Goal: Check status: Check status

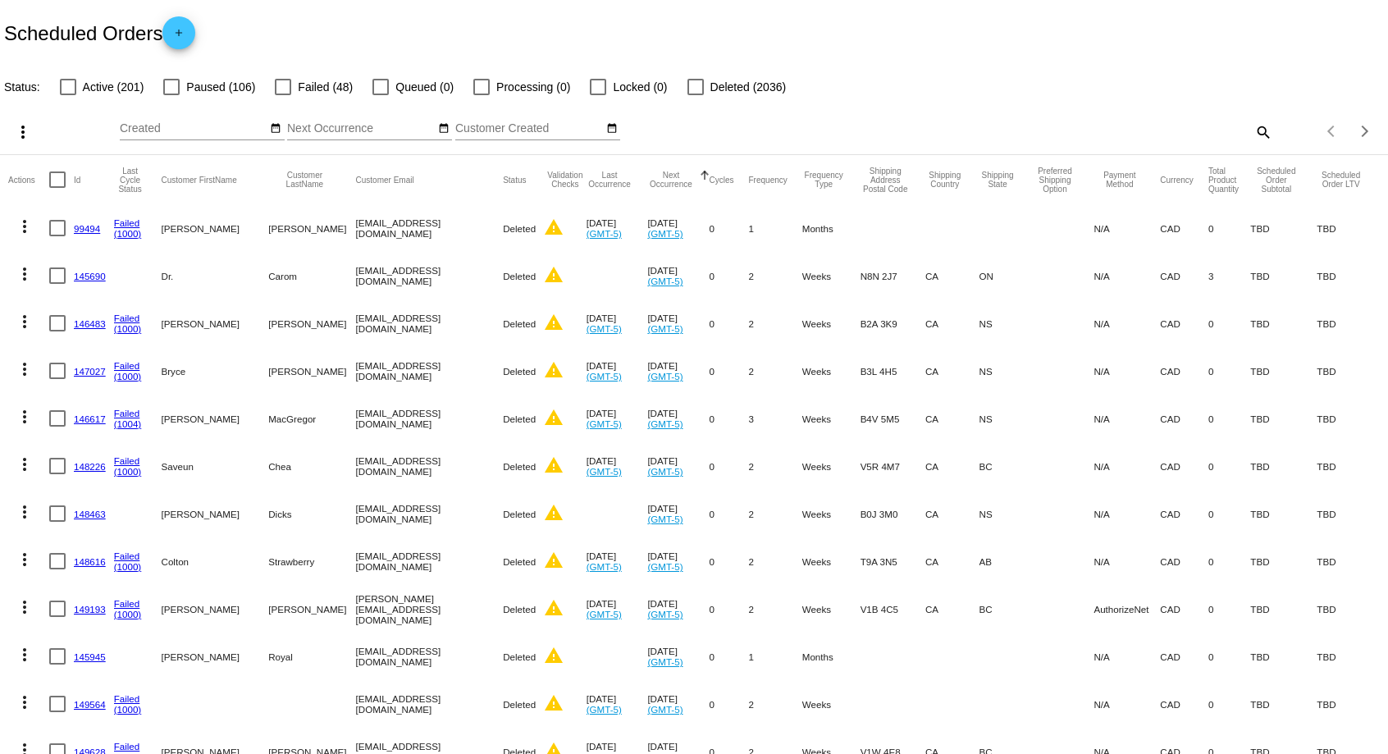
click at [1262, 135] on mat-icon "search" at bounding box center [1263, 131] width 20 height 25
click at [1109, 129] on input "Search" at bounding box center [1100, 128] width 346 height 13
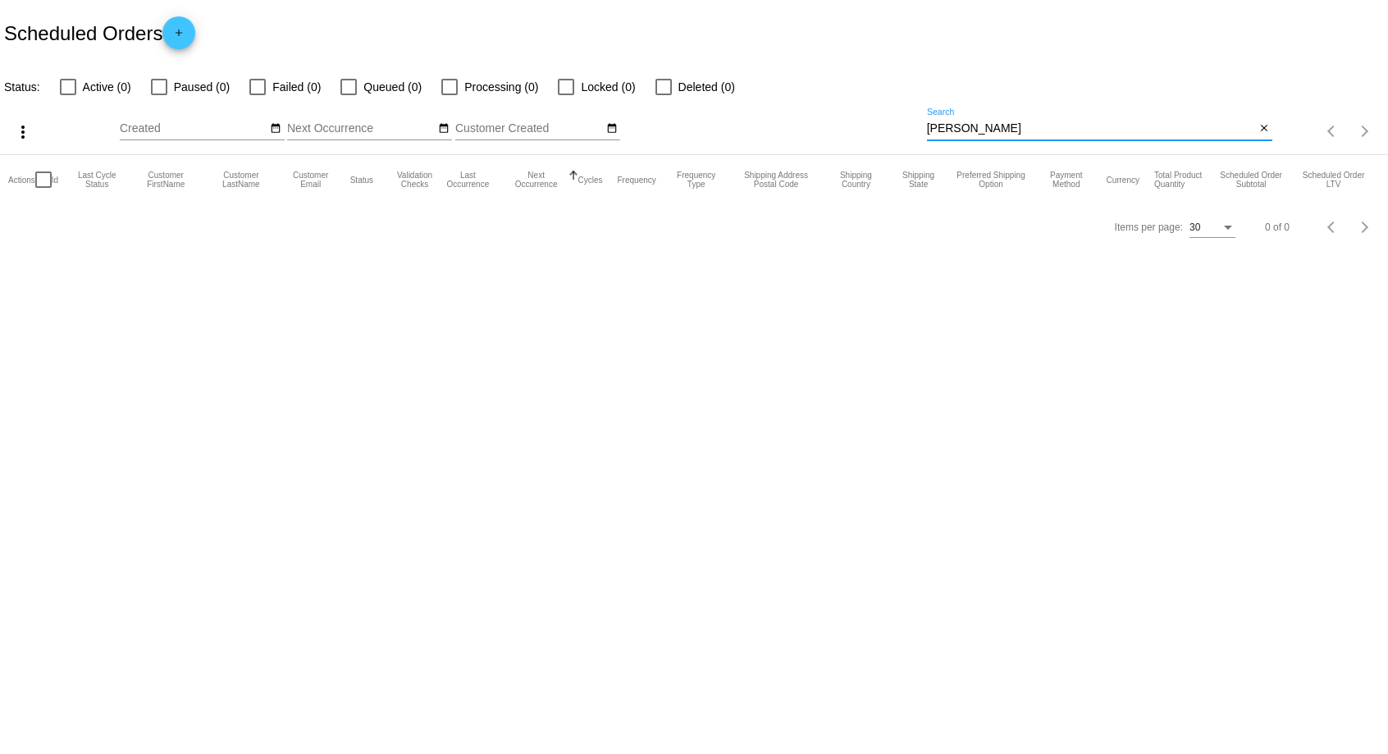
click at [1049, 129] on input "[PERSON_NAME]" at bounding box center [1091, 128] width 329 height 13
type input "D"
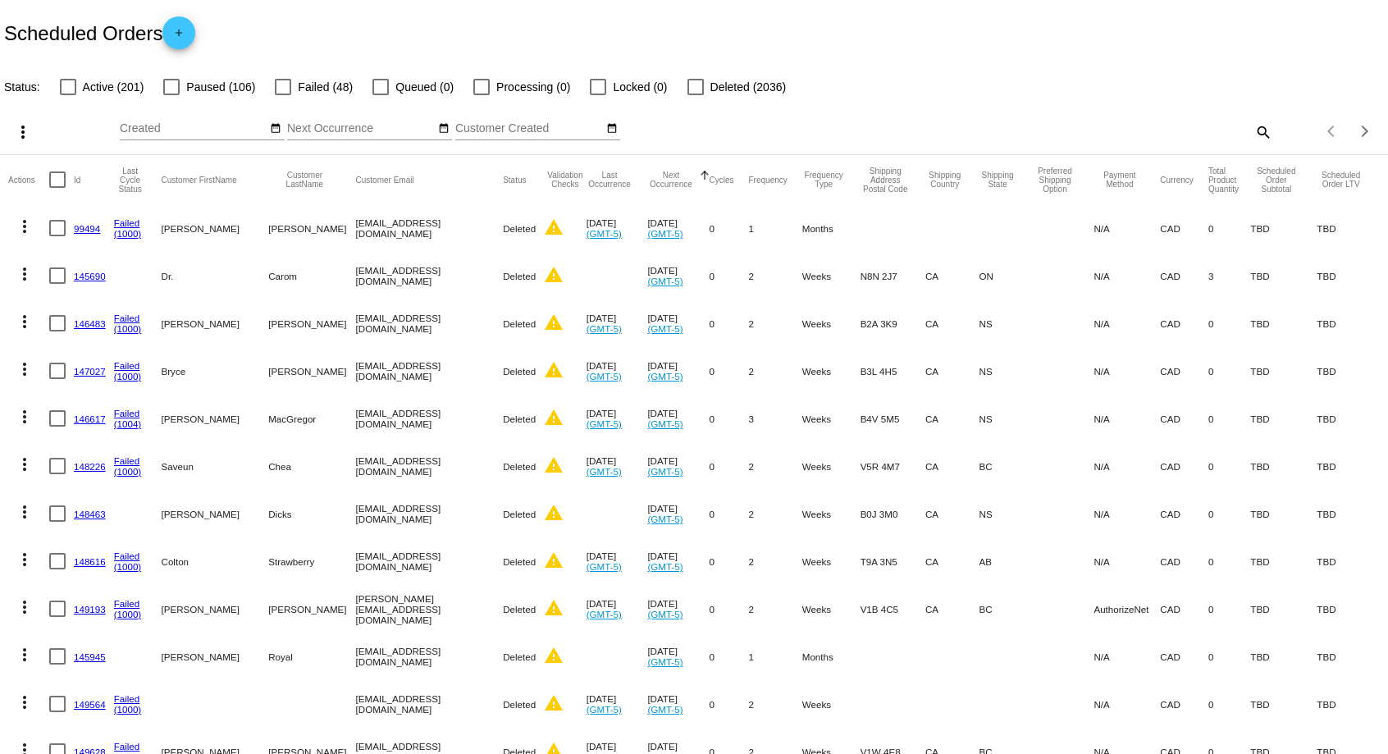
click at [107, 80] on span "Active (201)" at bounding box center [114, 87] width 62 height 20
click at [68, 95] on input "Active (201)" at bounding box center [67, 95] width 1 height 1
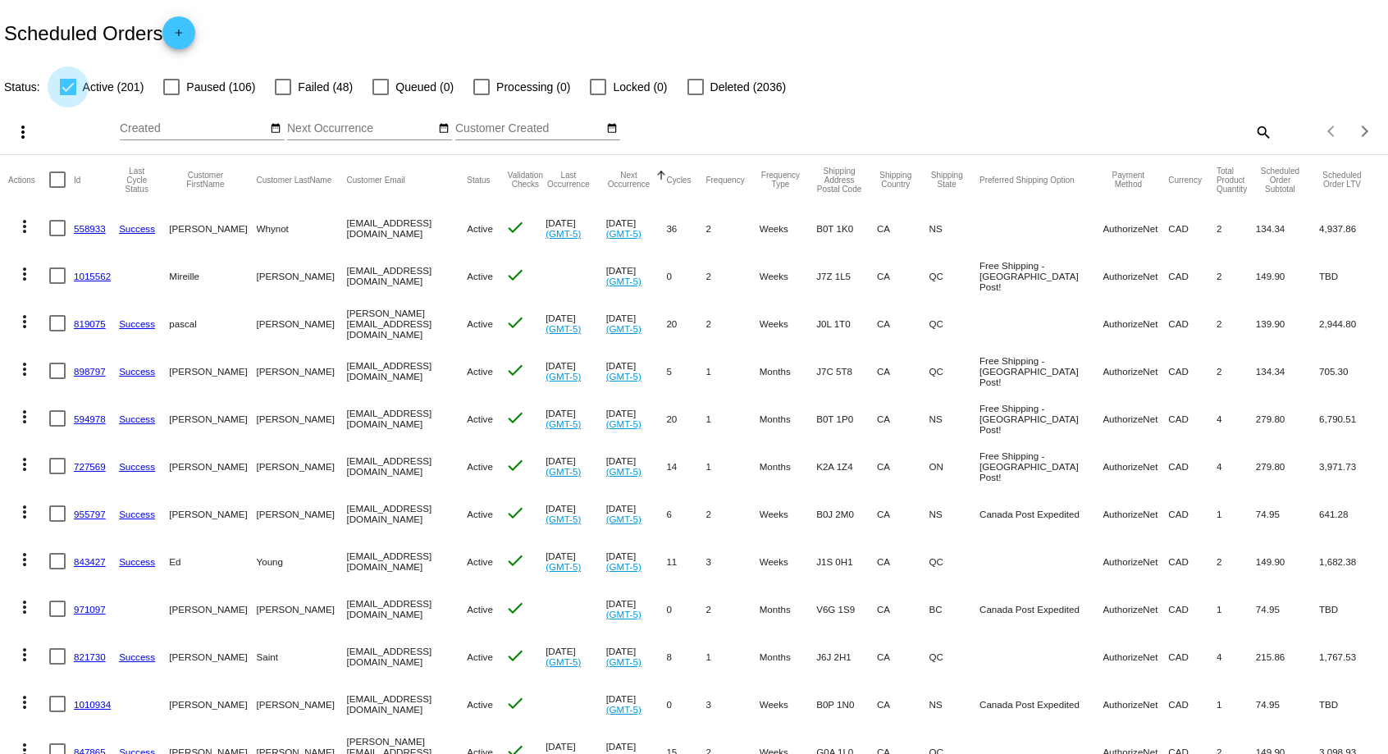
click at [66, 84] on div at bounding box center [68, 87] width 16 height 16
click at [67, 95] on input "Active (201)" at bounding box center [67, 95] width 1 height 1
checkbox input "false"
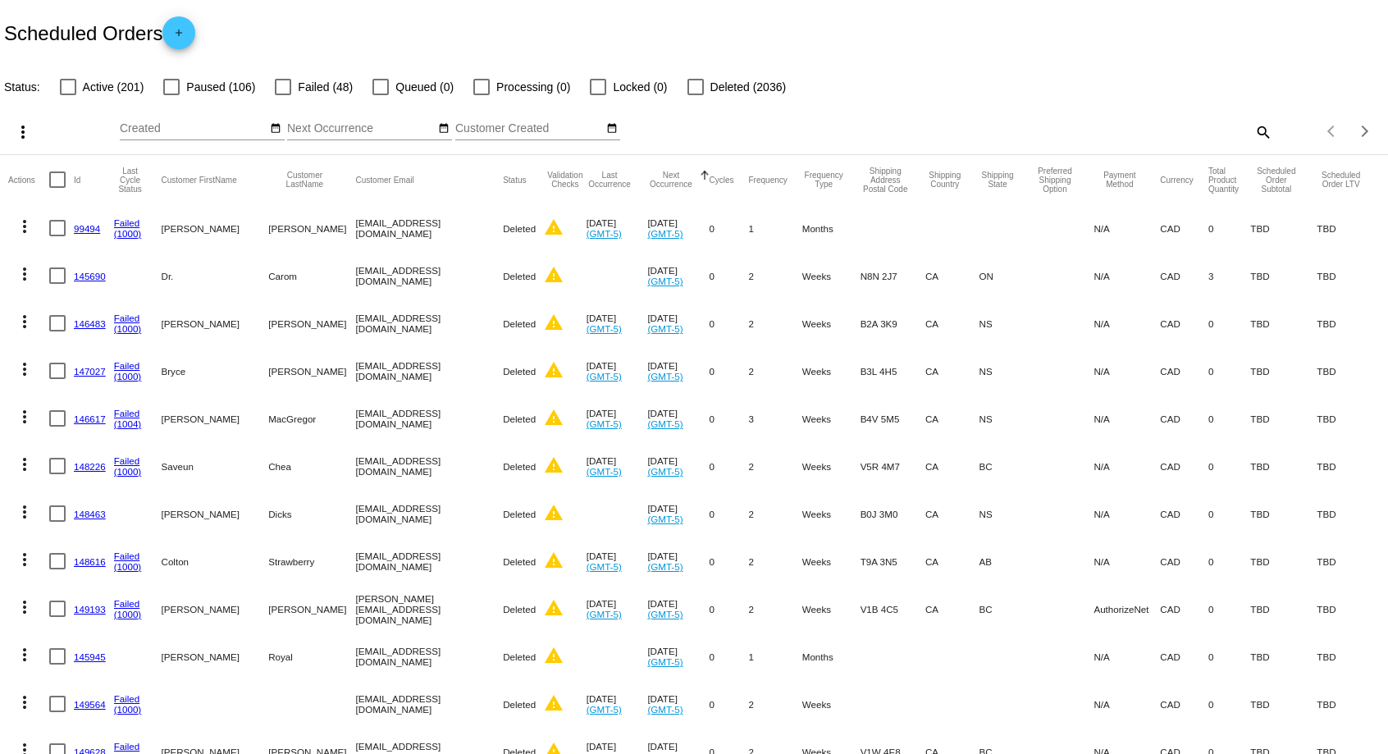
click at [1264, 130] on mat-icon "search" at bounding box center [1263, 131] width 20 height 25
click at [1044, 130] on input "Search" at bounding box center [1100, 128] width 346 height 13
type input "[PERSON_NAME]"
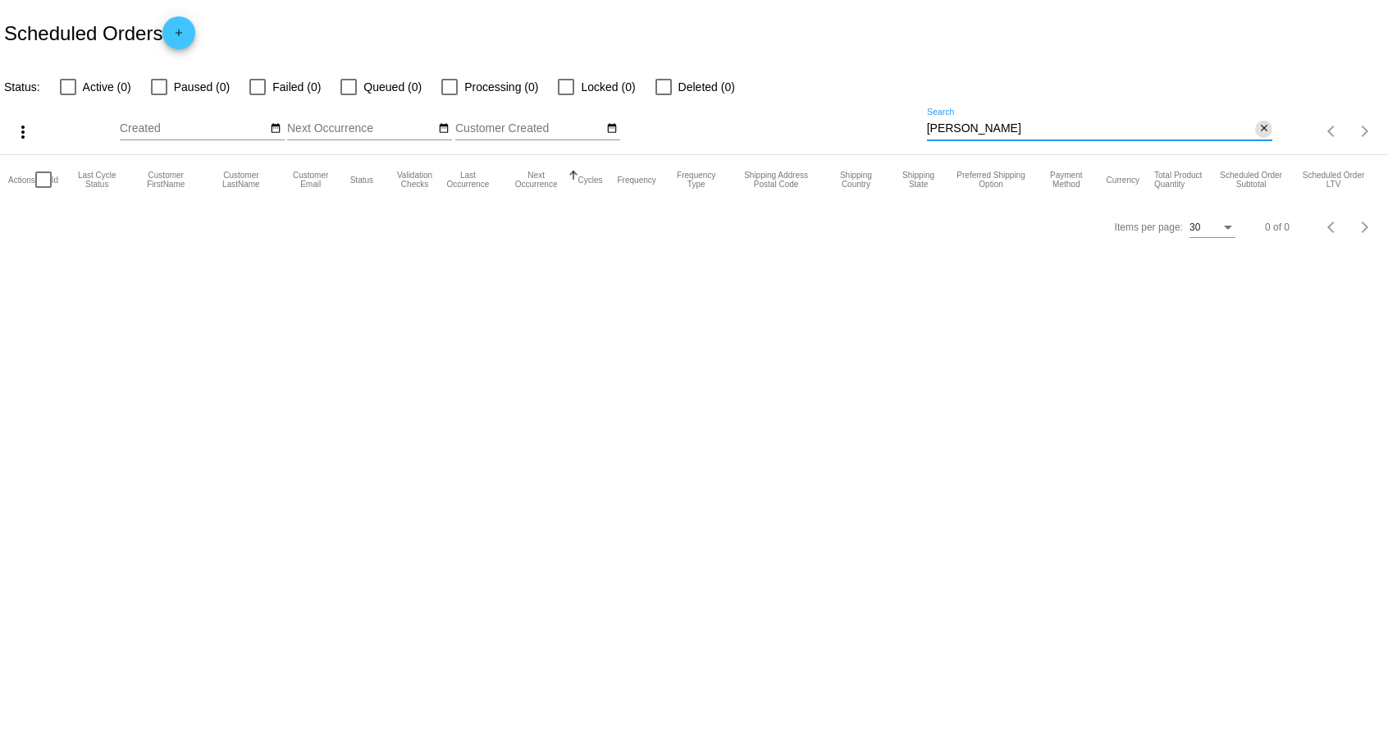
click at [1250, 127] on input "[PERSON_NAME]" at bounding box center [1091, 128] width 329 height 13
click at [1264, 132] on mat-icon "close" at bounding box center [1264, 128] width 11 height 13
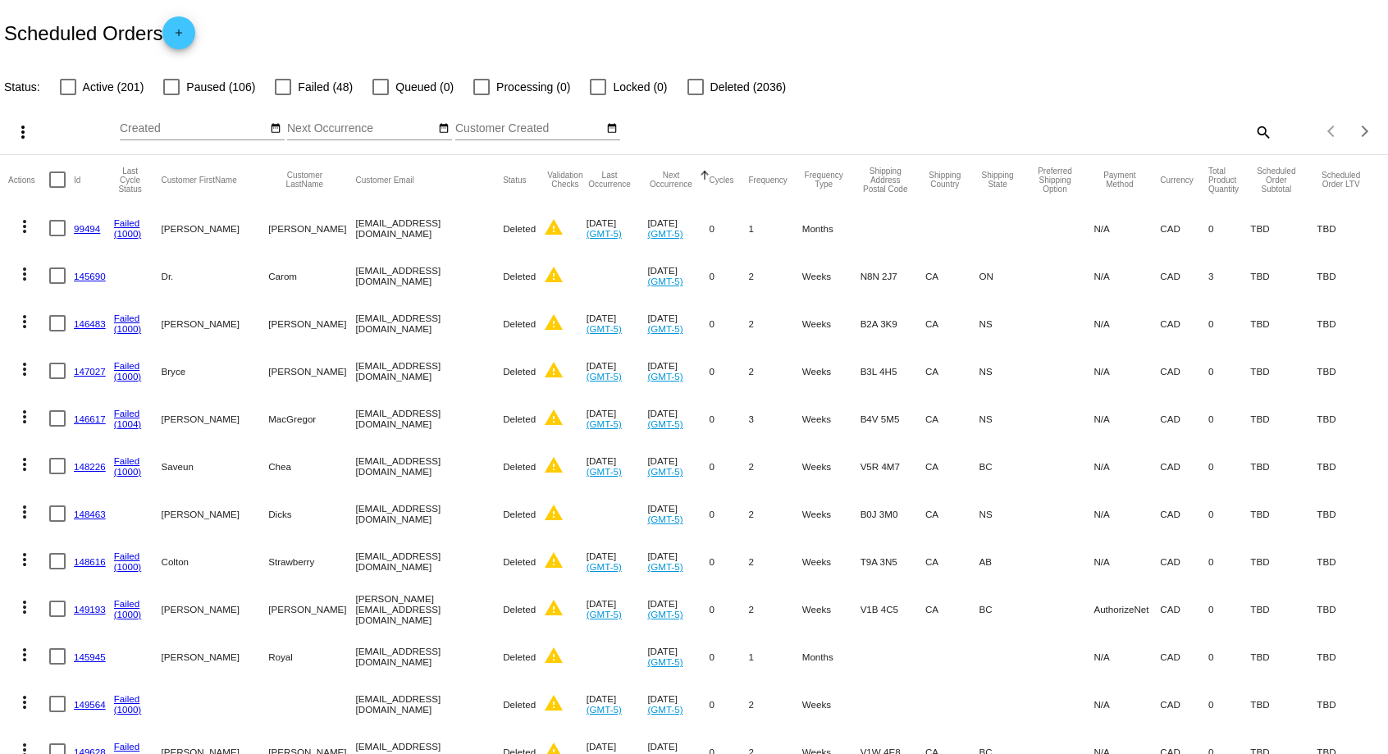
click at [1257, 132] on mat-icon "search" at bounding box center [1263, 131] width 20 height 25
click at [974, 129] on input "Search" at bounding box center [1100, 128] width 346 height 13
paste input "[EMAIL_ADDRESS][DOMAIN_NAME]"
type input "[EMAIL_ADDRESS][DOMAIN_NAME]"
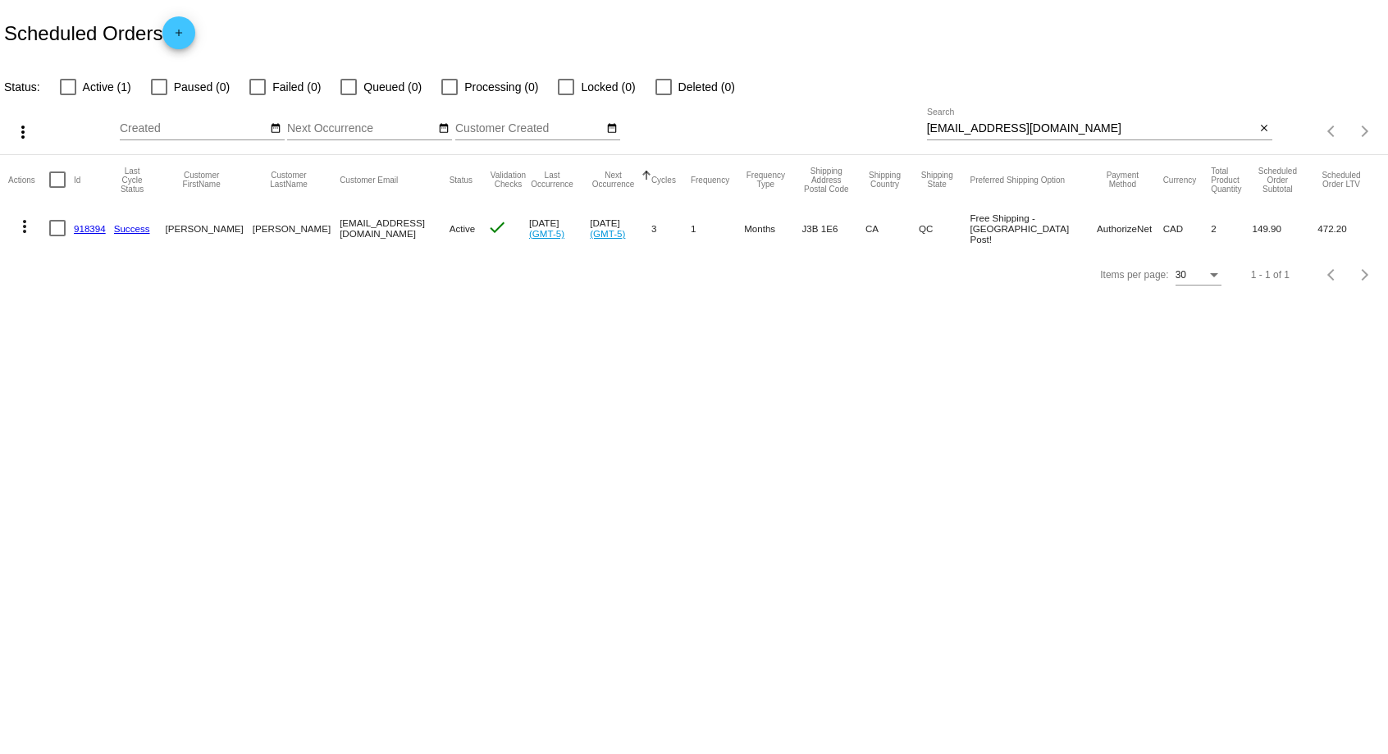
click at [85, 225] on link "918394" at bounding box center [90, 228] width 32 height 11
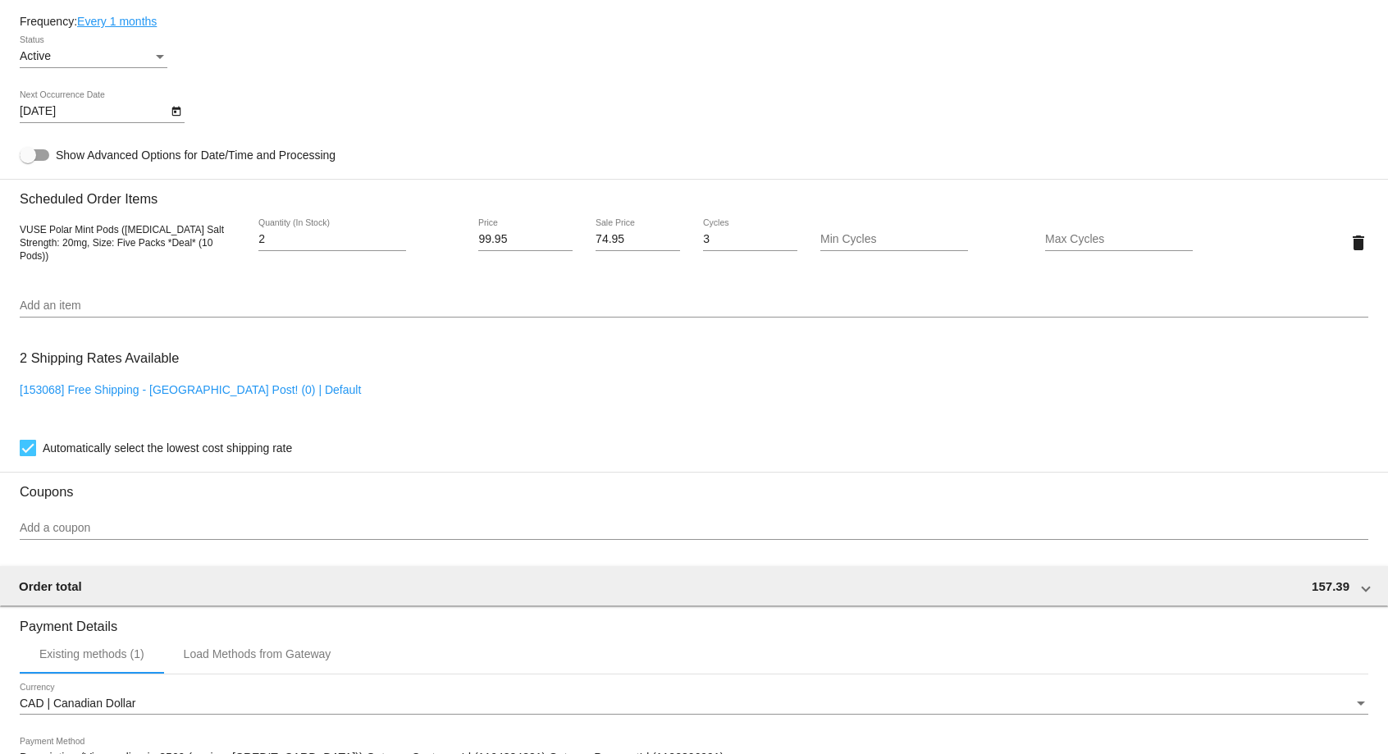
scroll to position [990, 0]
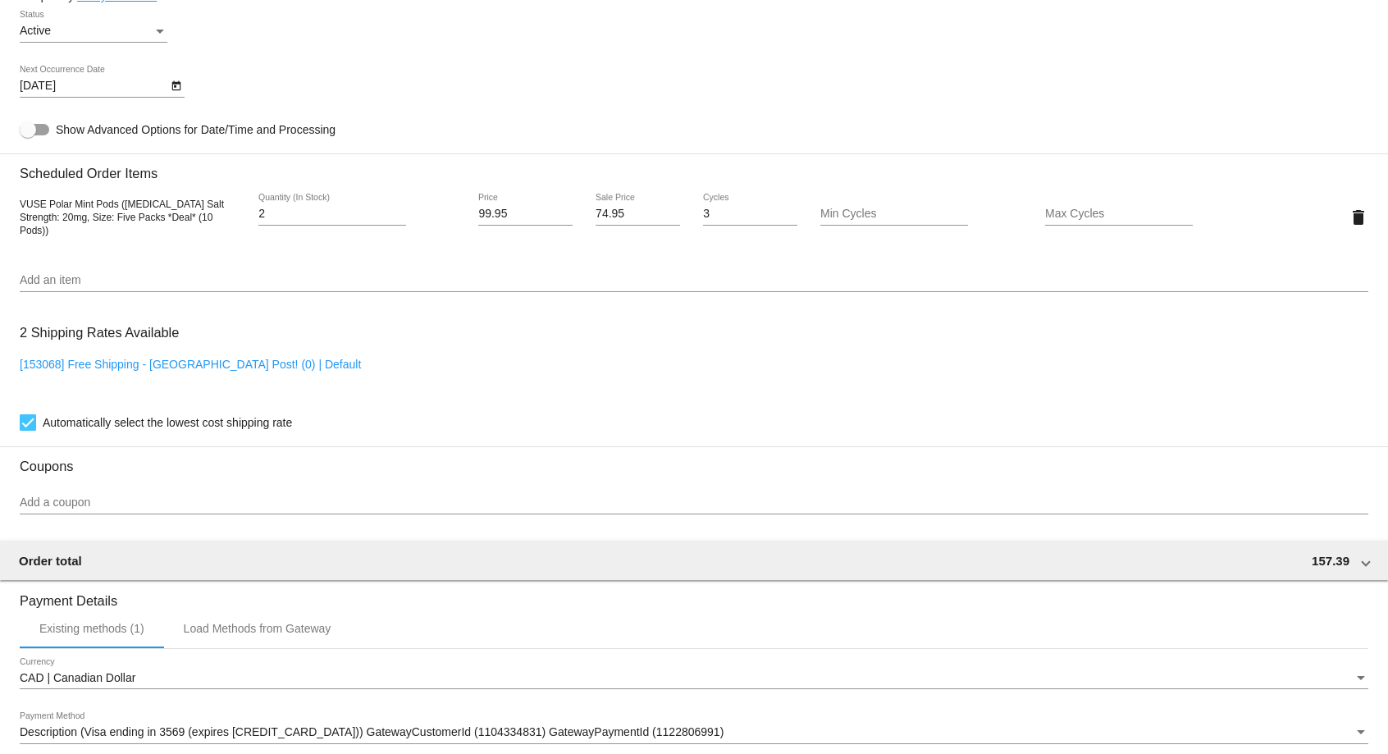
click at [81, 283] on input "Add an item" at bounding box center [694, 280] width 1349 height 13
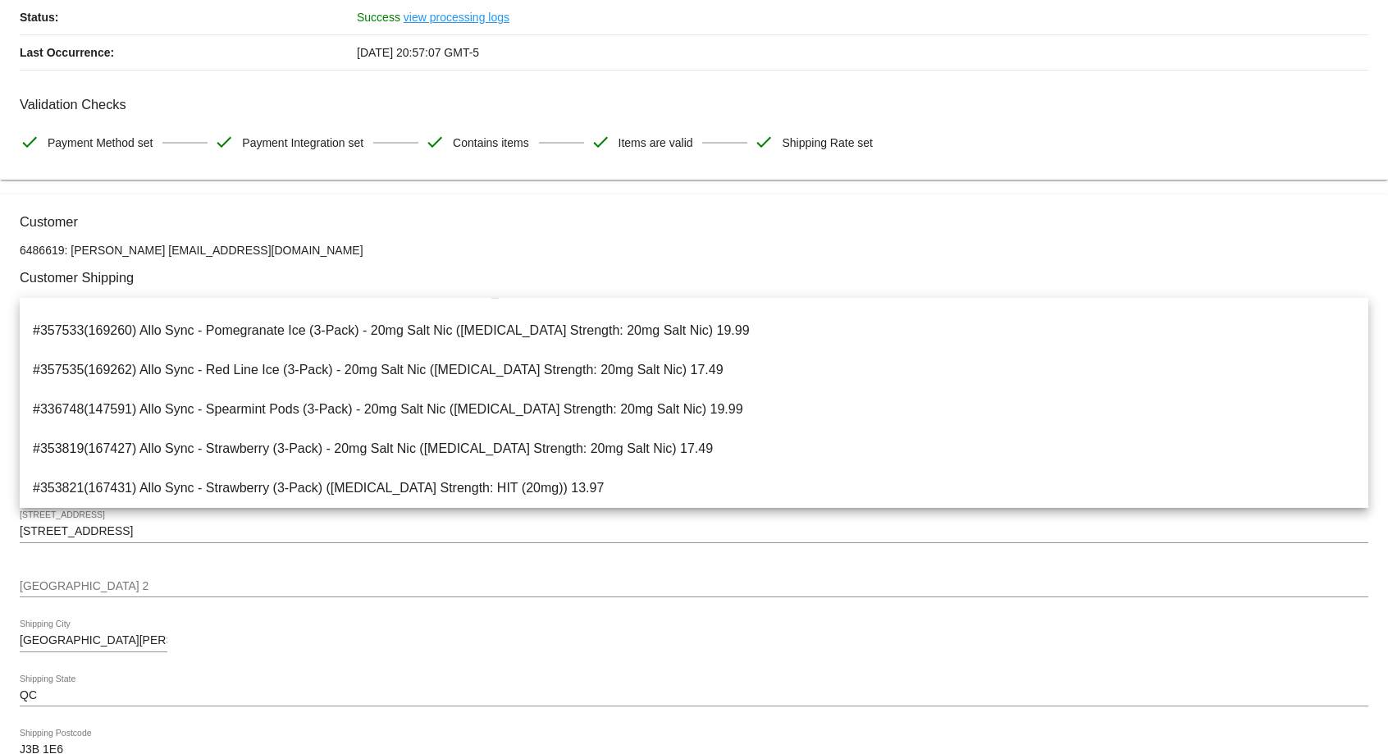
scroll to position [0, 0]
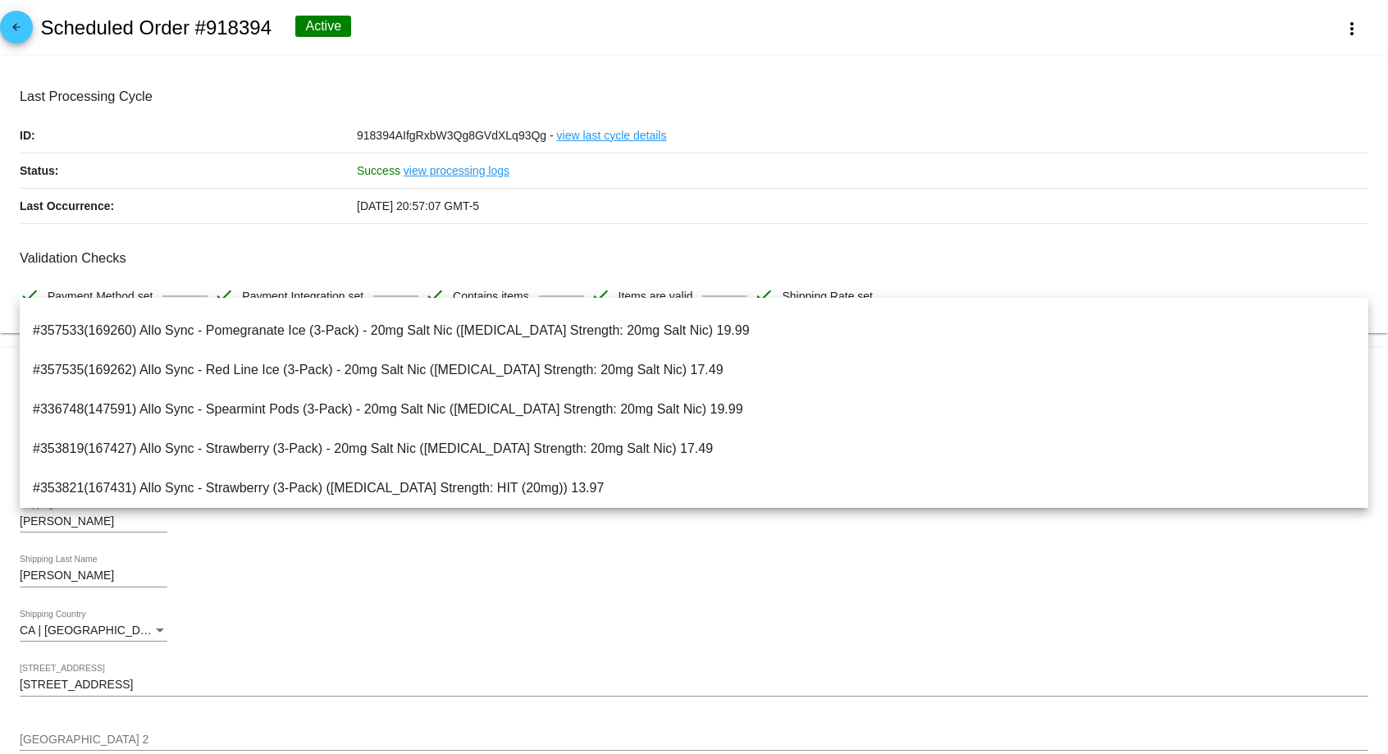
click at [596, 18] on div "arrow_back Scheduled Order #918394 Active more_vert" at bounding box center [694, 28] width 1388 height 56
